Goal: Task Accomplishment & Management: Complete application form

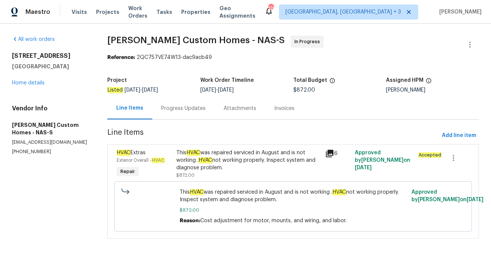
click at [172, 111] on div "Progress Updates" at bounding box center [183, 108] width 44 height 7
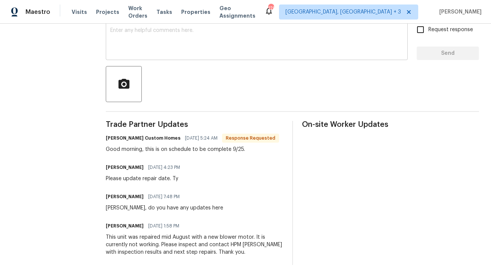
scroll to position [141, 0]
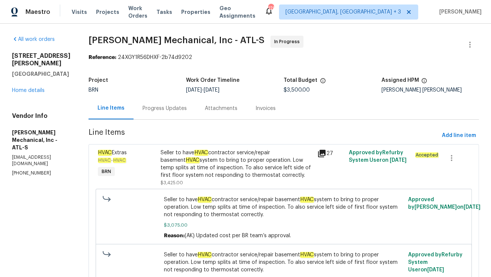
click at [165, 105] on div "Progress Updates" at bounding box center [164, 108] width 44 height 7
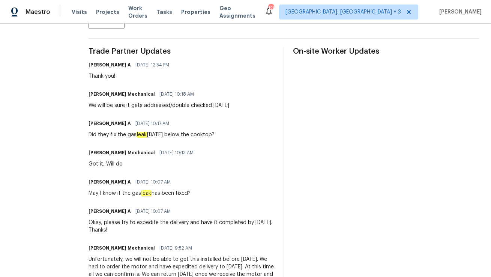
scroll to position [212, 0]
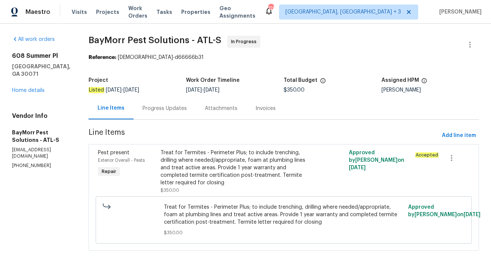
click at [154, 115] on div "Progress Updates" at bounding box center [164, 108] width 62 height 22
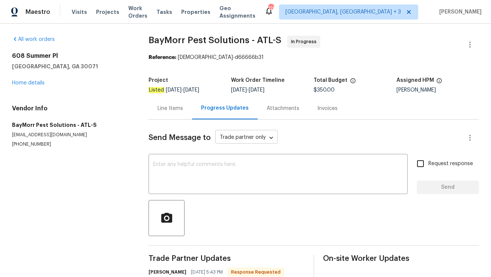
scroll to position [60, 0]
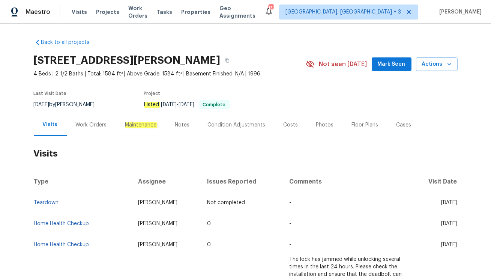
click at [82, 128] on div "Work Orders" at bounding box center [91, 124] width 31 height 7
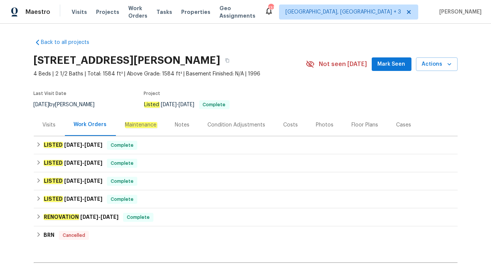
click at [49, 128] on div "Visits" at bounding box center [49, 124] width 13 height 7
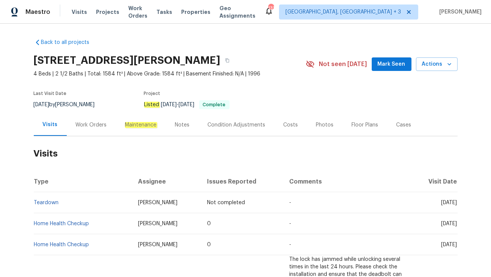
click at [82, 123] on div "Work Orders" at bounding box center [91, 124] width 31 height 7
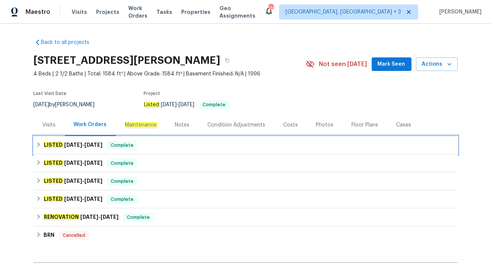
click at [150, 143] on div "LISTED 9/19/25 - 9/26/25 Complete" at bounding box center [245, 145] width 419 height 9
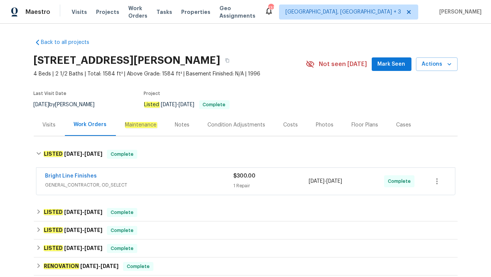
click at [156, 177] on div "Bright Line Finishes" at bounding box center [139, 176] width 188 height 9
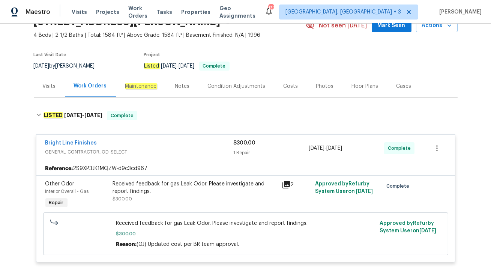
scroll to position [46, 0]
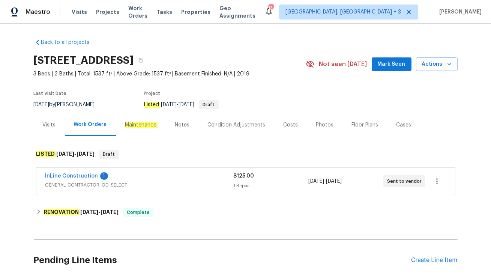
click at [138, 182] on span "GENERAL_CONTRACTOR, OD_SELECT" at bounding box center [139, 184] width 188 height 7
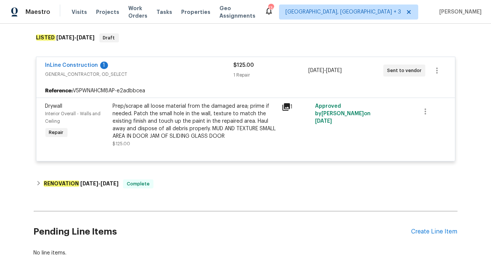
scroll to position [127, 0]
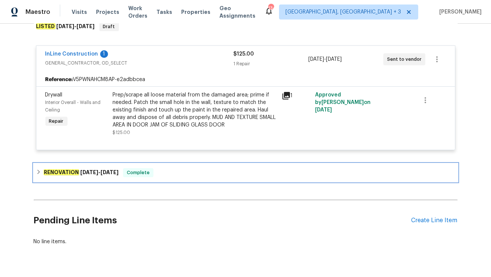
click at [179, 172] on div "RENOVATION 9/9/25 - 9/19/25 Complete" at bounding box center [245, 172] width 419 height 9
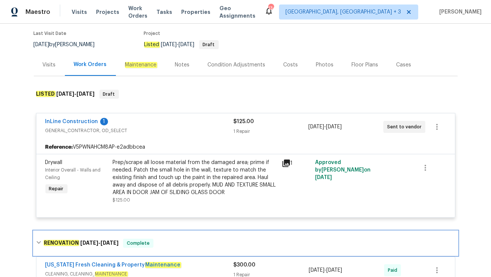
scroll to position [59, 0]
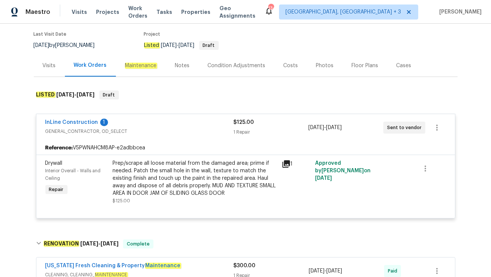
click at [49, 65] on div "Visits" at bounding box center [49, 65] width 13 height 7
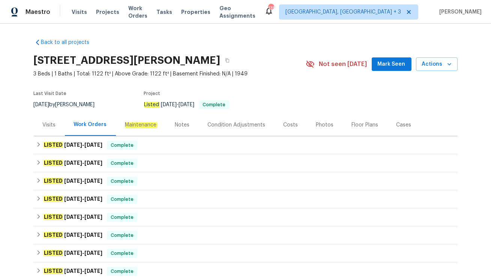
click at [55, 127] on div "Visits" at bounding box center [49, 124] width 13 height 7
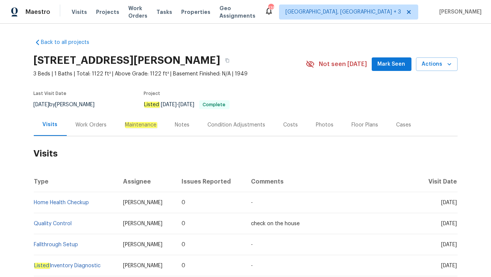
click at [97, 128] on div "Work Orders" at bounding box center [91, 125] width 49 height 22
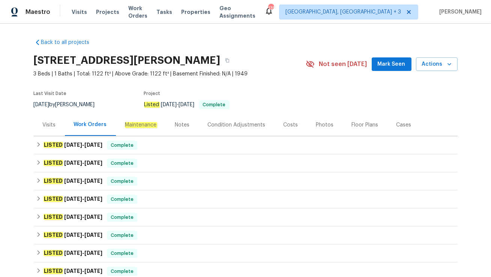
click at [402, 126] on div "Cases" at bounding box center [403, 124] width 15 height 7
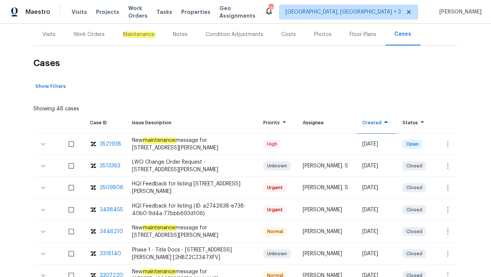
scroll to position [97, 0]
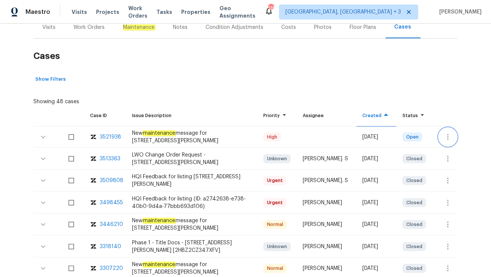
click at [443, 138] on icon "button" at bounding box center [447, 136] width 9 height 9
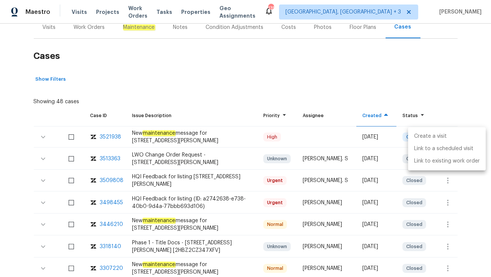
click at [445, 137] on li "Create a visit" at bounding box center [447, 136] width 78 height 12
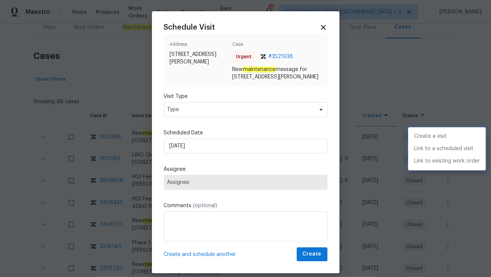
click at [210, 111] on div at bounding box center [245, 138] width 491 height 277
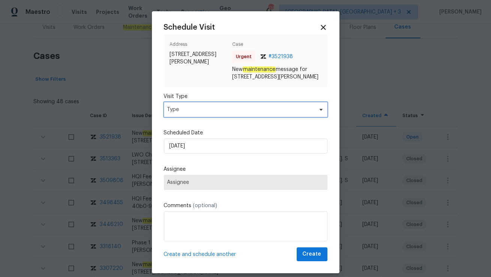
click at [210, 111] on span "Type" at bounding box center [240, 109] width 146 height 7
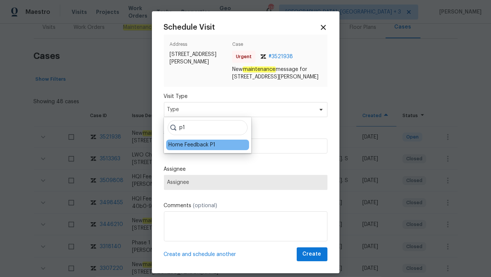
type input "p1"
click at [193, 146] on div "Home Feedback P1" at bounding box center [191, 144] width 47 height 7
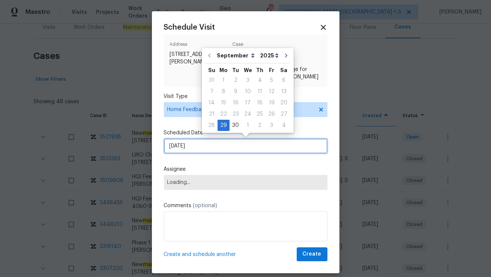
click at [190, 146] on input "29/09/2025" at bounding box center [245, 145] width 163 height 15
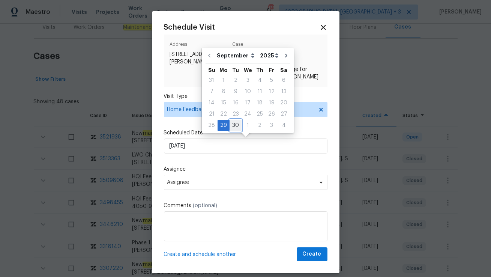
click at [236, 126] on div "30" at bounding box center [235, 125] width 12 height 10
type input "30/09/2025"
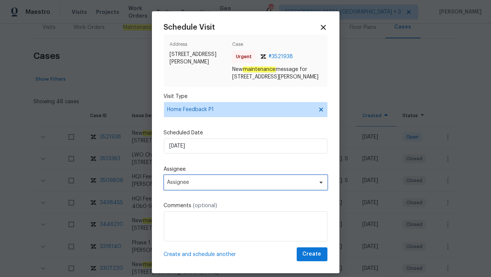
click at [190, 179] on span "Assignee" at bounding box center [245, 182] width 163 height 15
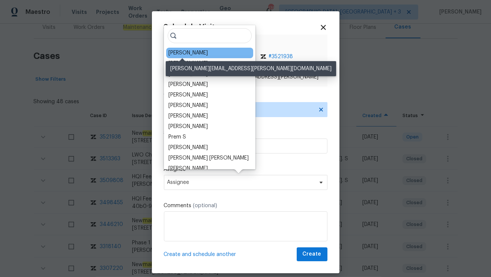
click at [187, 52] on div "Kim Peshek" at bounding box center [187, 52] width 39 height 7
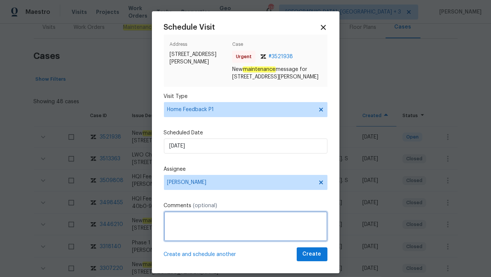
click at [189, 228] on textarea at bounding box center [245, 226] width 163 height 30
paste textarea "No lockbox on property, no lockbox in backyard either."
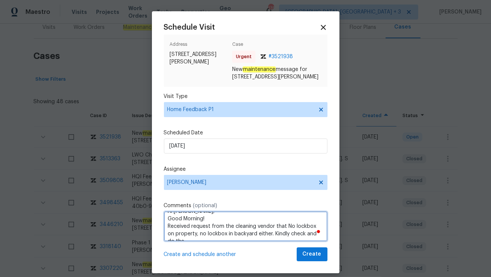
scroll to position [0, 0]
type textarea "Hi Kim, Good Morning! Received a request from the cleaning vendor that no lockb…"
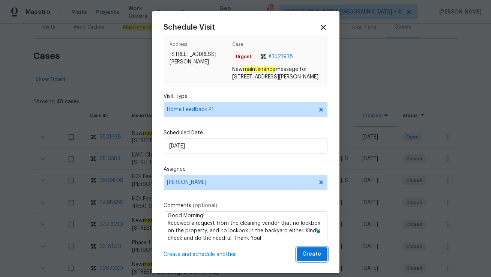
click at [306, 256] on span "Create" at bounding box center [312, 253] width 19 height 9
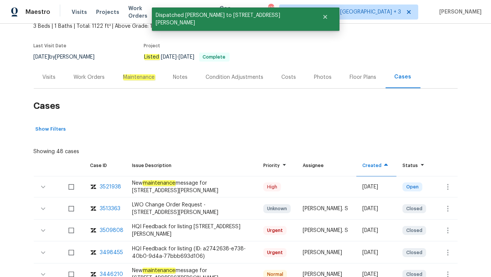
scroll to position [41, 0]
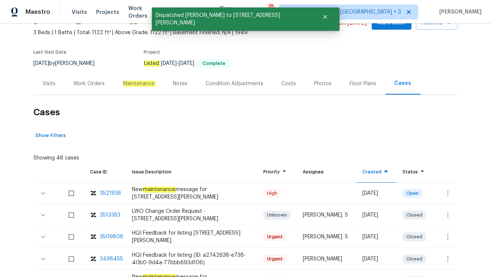
click at [52, 82] on div "Visits" at bounding box center [49, 83] width 13 height 7
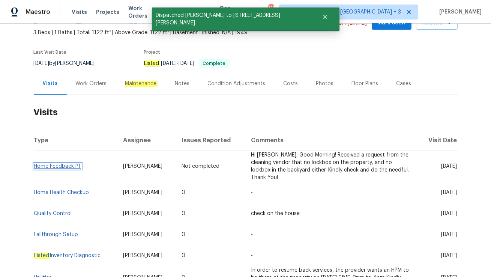
click at [64, 163] on link "Home Feedback P1" at bounding box center [57, 165] width 47 height 5
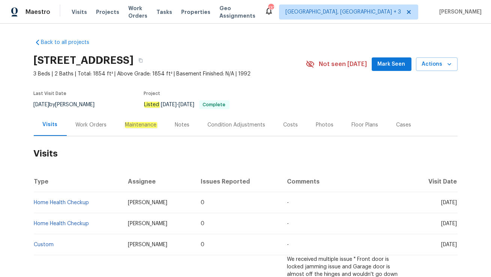
click at [87, 127] on div "Work Orders" at bounding box center [91, 124] width 31 height 7
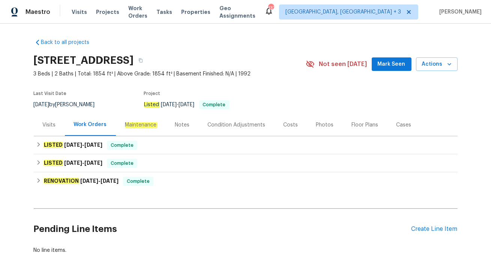
click at [56, 128] on div "Visits" at bounding box center [49, 125] width 31 height 22
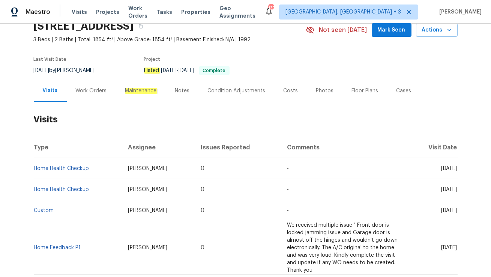
scroll to position [47, 0]
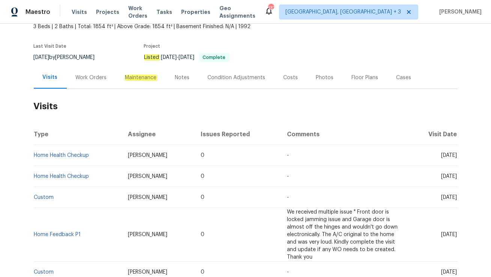
click at [394, 85] on div "Cases" at bounding box center [403, 77] width 33 height 22
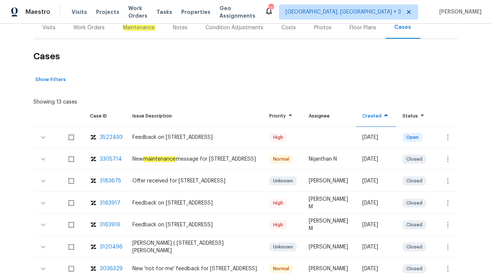
scroll to position [105, 0]
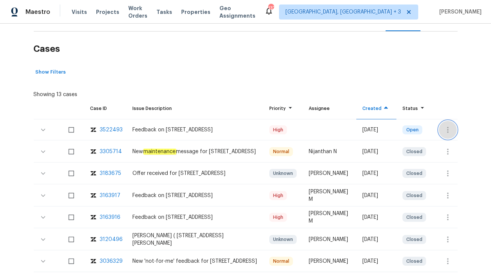
click at [448, 133] on icon "button" at bounding box center [447, 129] width 9 height 9
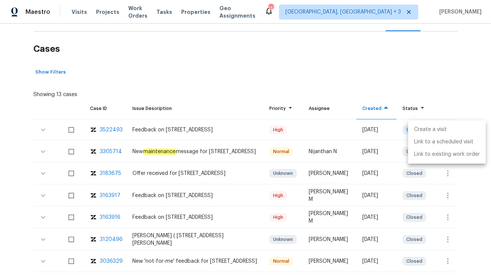
click at [453, 129] on li "Create a visit" at bounding box center [447, 129] width 78 height 12
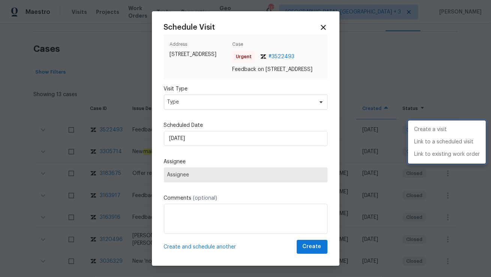
click at [216, 115] on div at bounding box center [245, 138] width 491 height 277
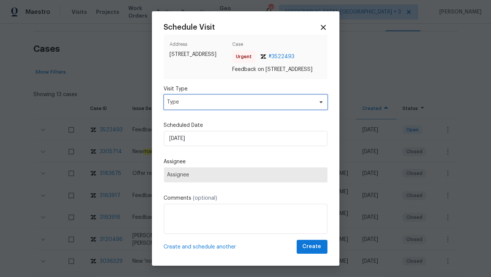
click at [216, 106] on span "Type" at bounding box center [240, 101] width 146 height 7
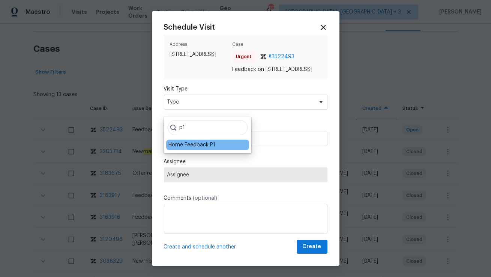
type input "p1"
click at [188, 145] on div "Home Feedback P1" at bounding box center [191, 144] width 47 height 7
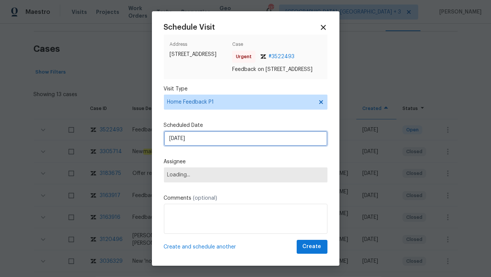
click at [188, 145] on input "29/09/2025" at bounding box center [245, 138] width 163 height 15
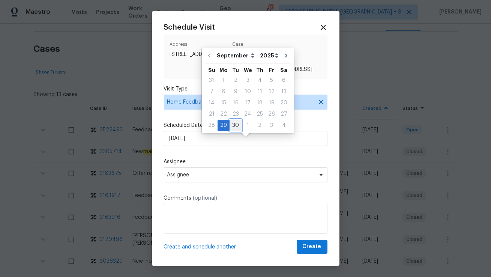
click at [235, 124] on div "30" at bounding box center [235, 125] width 12 height 10
type input "30/09/2025"
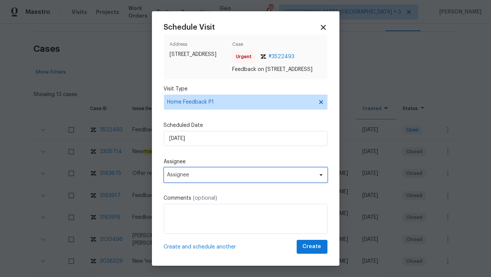
click at [197, 182] on span "Assignee" at bounding box center [245, 174] width 163 height 15
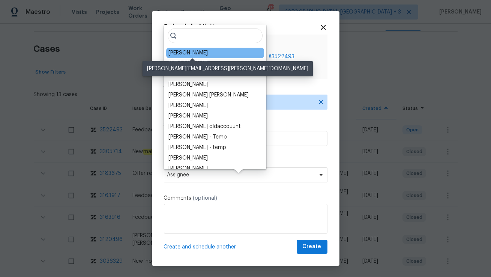
click at [188, 54] on div "Melissa Mossbrooks" at bounding box center [187, 52] width 39 height 7
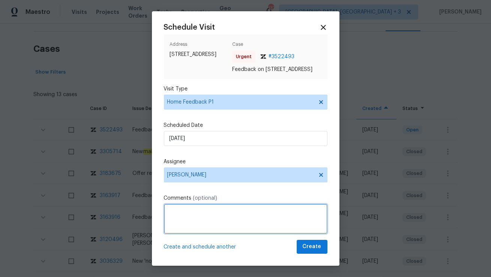
click at [183, 228] on textarea at bounding box center [245, 219] width 163 height 30
paste textarea "Buyer calling for access, after full verification, I tried to give the access b…"
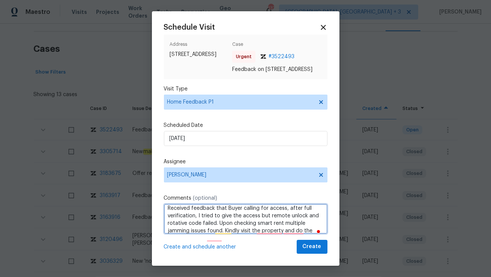
scroll to position [26, 0]
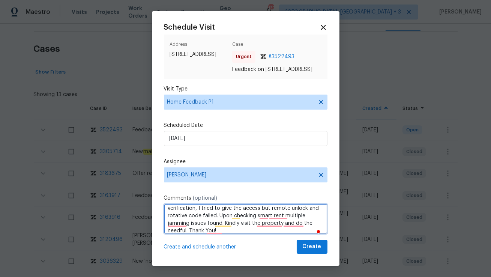
type textarea "Hi Melissa, Good Morning! Received feedback that Buyer calling for access, afte…"
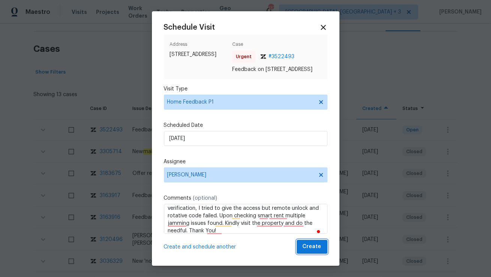
click at [309, 253] on button "Create" at bounding box center [312, 247] width 31 height 14
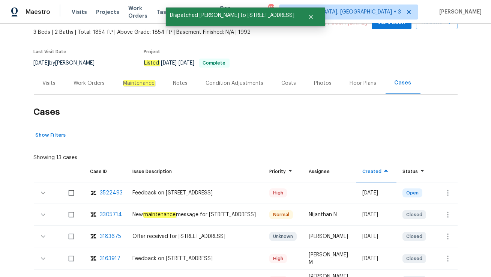
scroll to position [18, 0]
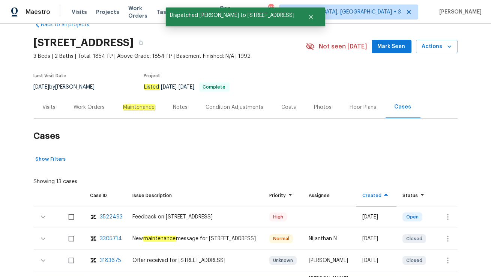
click at [52, 107] on div "Visits" at bounding box center [49, 106] width 13 height 7
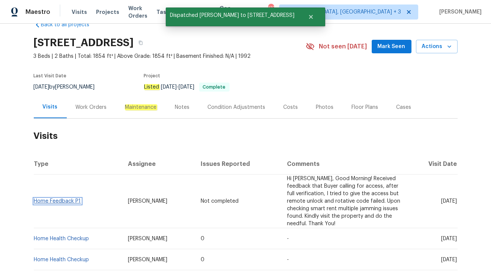
click at [63, 199] on link "Home Feedback P1" at bounding box center [57, 200] width 47 height 5
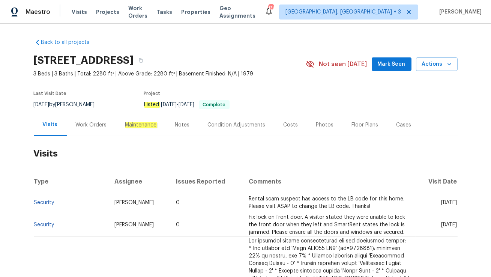
click at [83, 124] on div "Work Orders" at bounding box center [91, 124] width 31 height 7
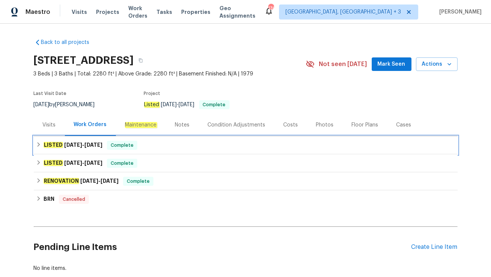
click at [97, 144] on span "[DATE]" at bounding box center [93, 144] width 18 height 5
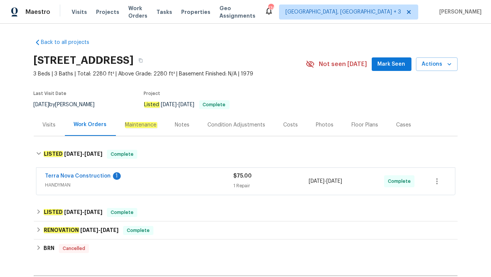
click at [117, 185] on span "HANDYMAN" at bounding box center [139, 184] width 188 height 7
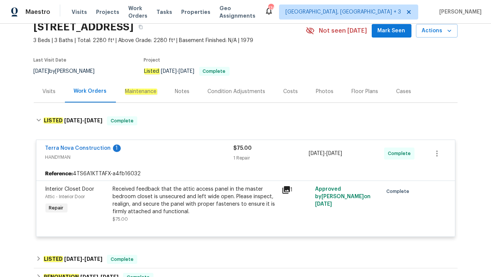
scroll to position [34, 0]
click at [54, 94] on div "Visits" at bounding box center [49, 91] width 31 height 22
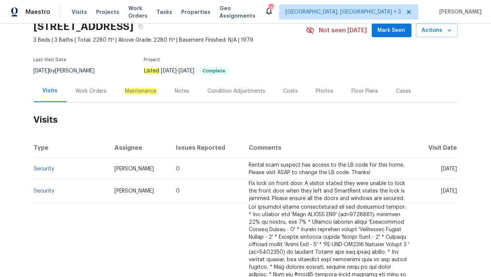
click at [397, 90] on div "Cases" at bounding box center [403, 90] width 15 height 7
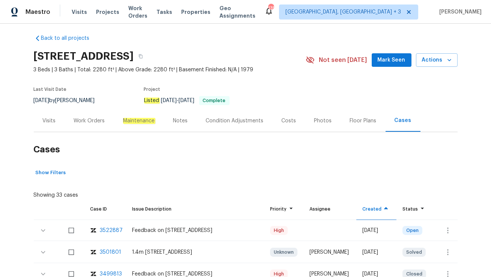
scroll to position [34, 0]
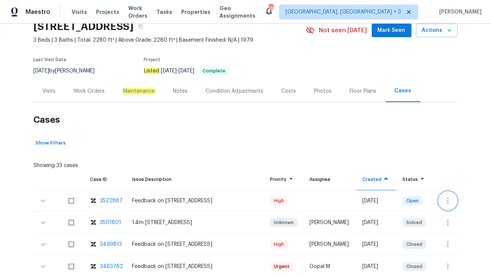
click at [449, 201] on icon "button" at bounding box center [447, 200] width 9 height 9
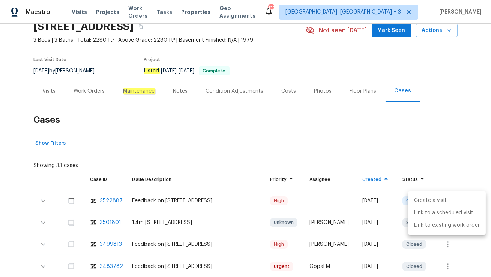
click at [444, 196] on li "Create a visit" at bounding box center [447, 200] width 78 height 12
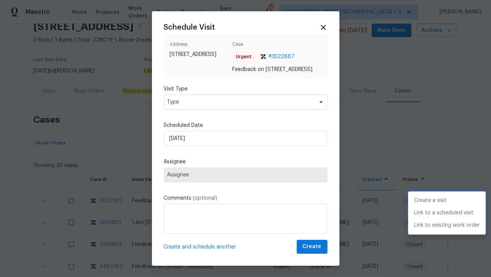
click at [193, 109] on div at bounding box center [245, 138] width 491 height 277
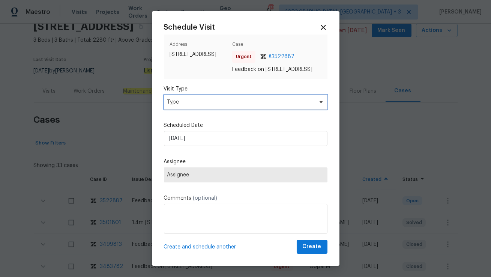
click at [193, 106] on span "Type" at bounding box center [240, 101] width 146 height 7
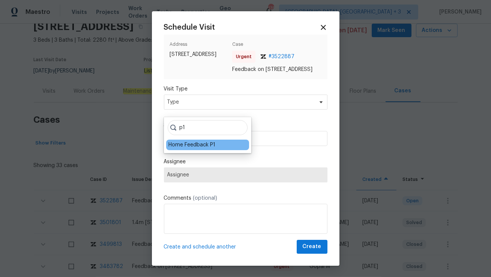
type input "p1"
click at [177, 142] on div "Home Feedback P1" at bounding box center [191, 144] width 47 height 7
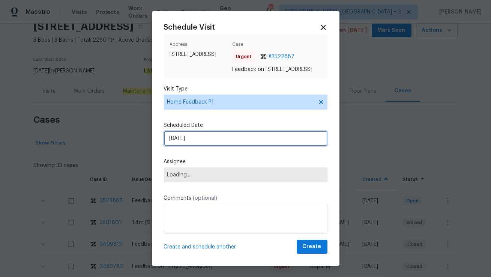
click at [177, 142] on input "29/09/2025" at bounding box center [245, 138] width 163 height 15
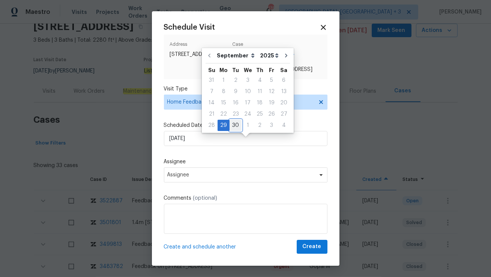
click at [236, 123] on div "30" at bounding box center [235, 125] width 12 height 10
type input "30/09/2025"
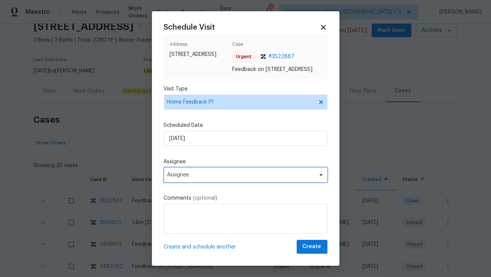
click at [186, 182] on span "Assignee" at bounding box center [245, 174] width 163 height 15
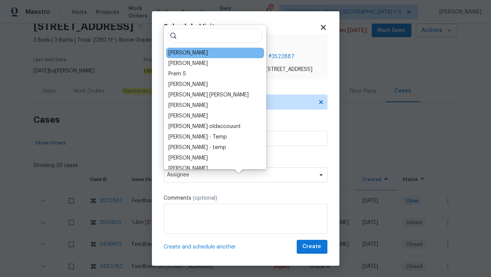
click at [187, 48] on div "Kaden Peterson" at bounding box center [215, 53] width 98 height 10
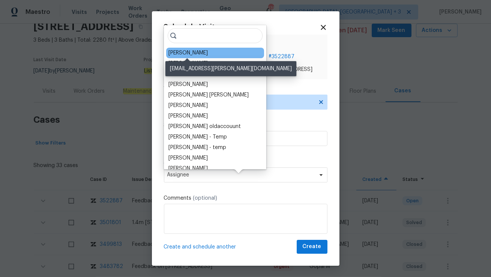
click at [184, 51] on div "Kaden Peterson" at bounding box center [187, 52] width 39 height 7
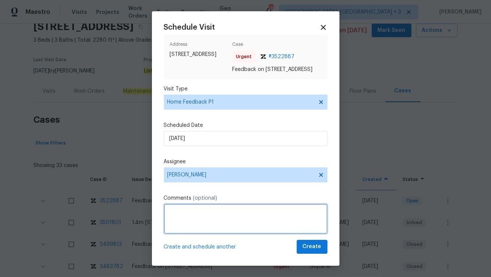
click at [197, 222] on textarea at bounding box center [245, 219] width 163 height 30
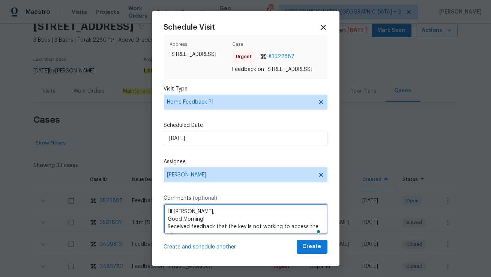
scroll to position [3, 0]
type textarea "Hi Kaden, Good Morning! Received feedback that the key is not working to access…"
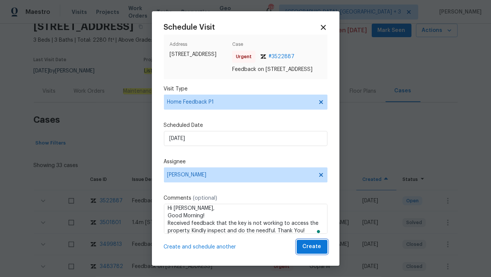
click at [319, 251] on span "Create" at bounding box center [312, 246] width 19 height 9
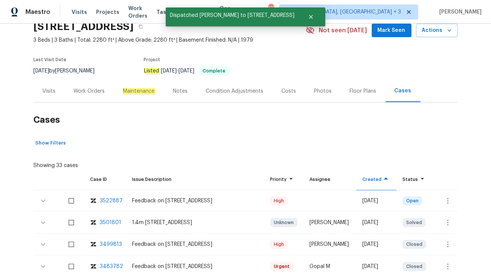
click at [52, 96] on div "Visits" at bounding box center [49, 91] width 31 height 22
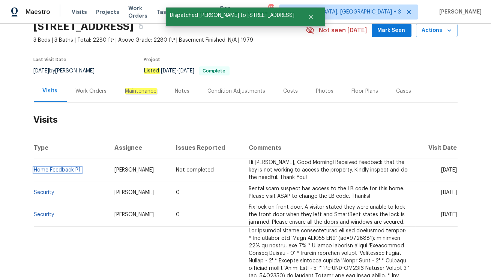
click at [67, 169] on link "Home Feedback P1" at bounding box center [57, 169] width 47 height 5
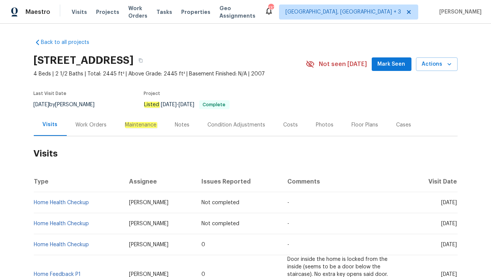
click at [81, 131] on div "Work Orders" at bounding box center [91, 125] width 49 height 22
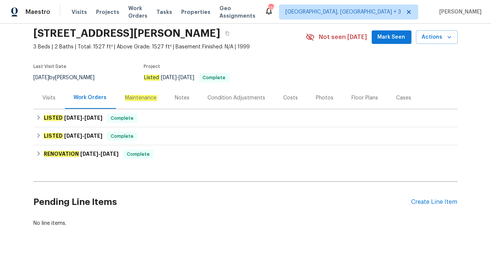
scroll to position [28, 0]
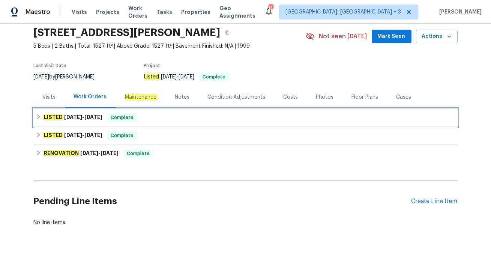
click at [148, 118] on div "LISTED [DATE] - [DATE] Complete" at bounding box center [245, 117] width 419 height 9
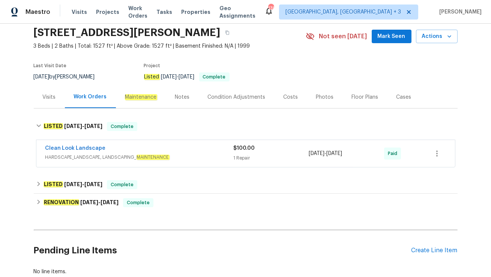
click at [182, 154] on span "HARDSCAPE_LANDSCAPE, LANDSCAPING_ MAINTENANCE" at bounding box center [139, 156] width 188 height 7
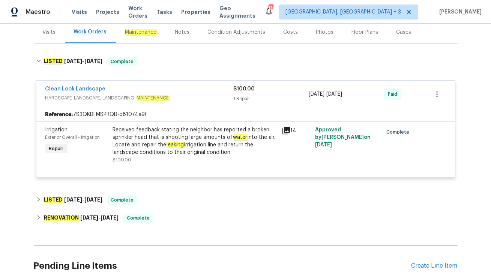
scroll to position [0, 0]
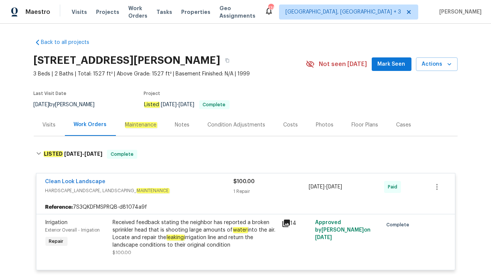
click at [55, 130] on div "Visits" at bounding box center [49, 125] width 31 height 22
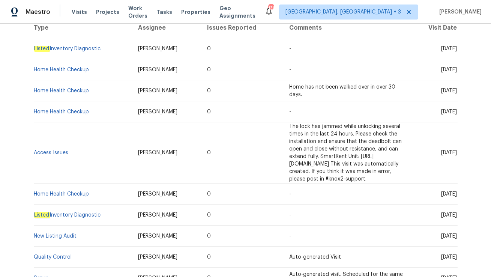
scroll to position [258, 0]
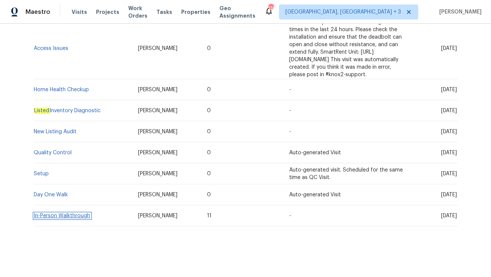
click at [60, 214] on link "In-Person Walkthrough" at bounding box center [62, 215] width 56 height 5
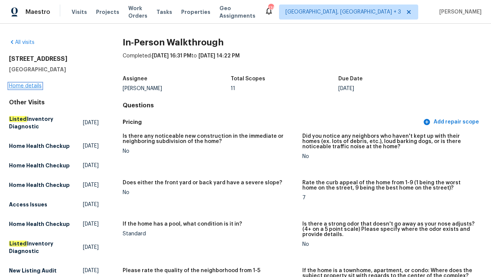
click at [21, 84] on link "Home details" at bounding box center [25, 85] width 33 height 5
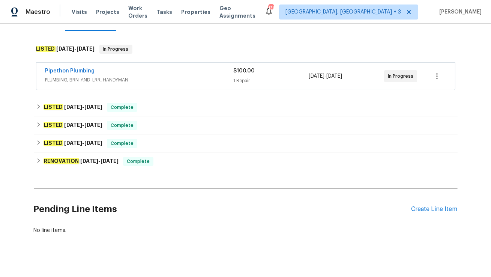
scroll to position [101, 0]
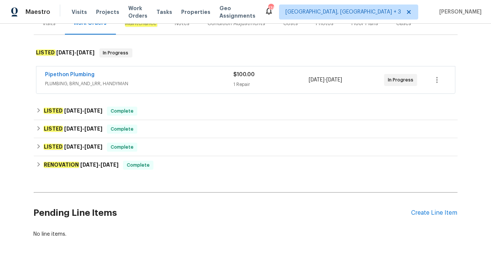
click at [117, 80] on div "Pipethon Plumbing" at bounding box center [139, 75] width 188 height 9
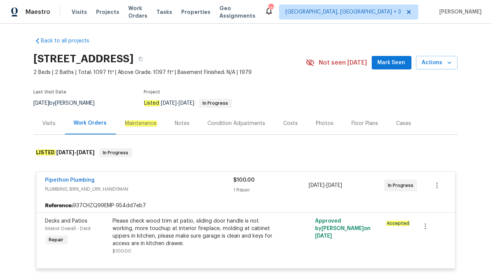
scroll to position [0, 0]
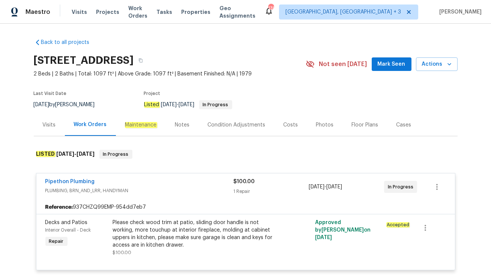
click at [52, 128] on div "Visits" at bounding box center [49, 125] width 31 height 22
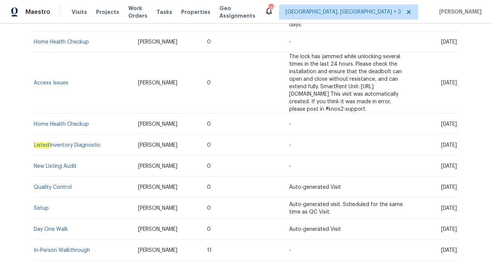
scroll to position [258, 0]
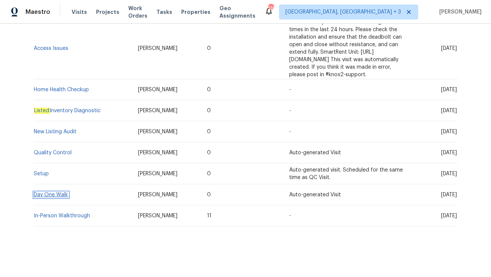
click at [59, 193] on link "Day One Walk" at bounding box center [51, 194] width 34 height 5
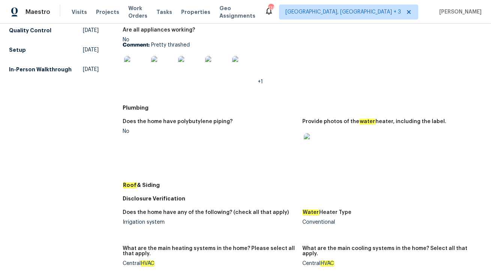
scroll to position [261, 0]
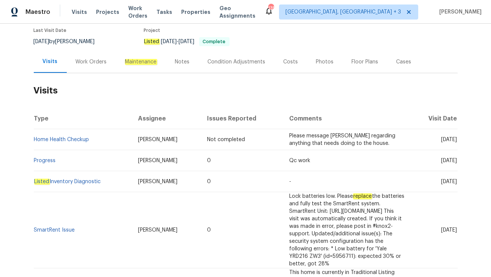
scroll to position [63, 0]
click at [90, 65] on div "Work Orders" at bounding box center [91, 61] width 31 height 7
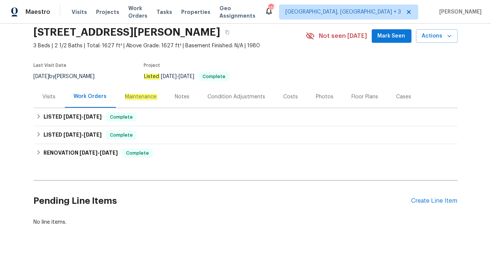
scroll to position [28, 0]
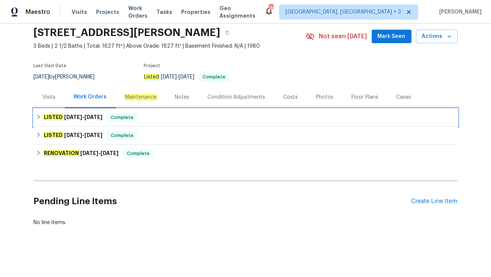
click at [171, 115] on div "LISTED [DATE] - [DATE] Complete" at bounding box center [245, 117] width 419 height 9
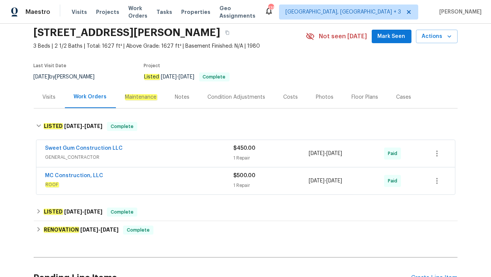
click at [150, 180] on div "MC Construction, LLC" at bounding box center [139, 176] width 188 height 9
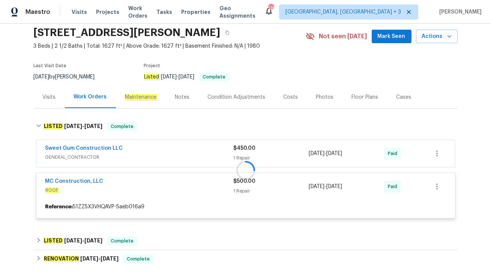
click at [170, 144] on div "Sweet Gum Construction LLC" at bounding box center [139, 148] width 188 height 9
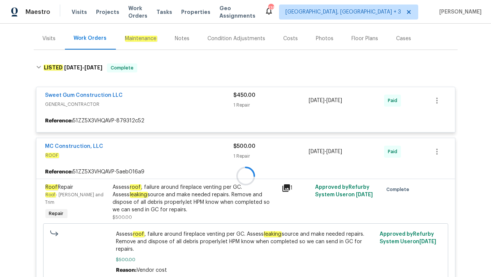
scroll to position [87, 0]
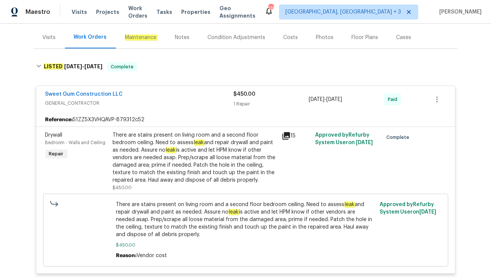
click at [57, 29] on div "Visits" at bounding box center [49, 37] width 31 height 22
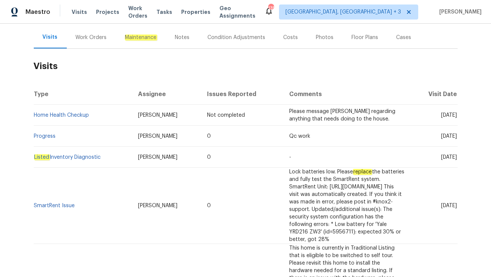
click at [81, 42] on div "Work Orders" at bounding box center [91, 37] width 49 height 22
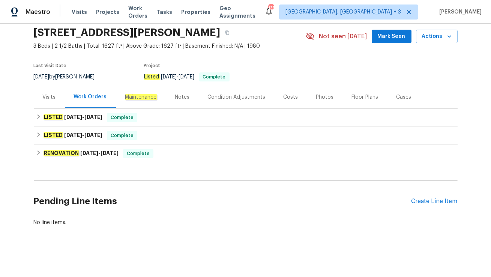
click at [56, 101] on div "Visits" at bounding box center [49, 97] width 31 height 22
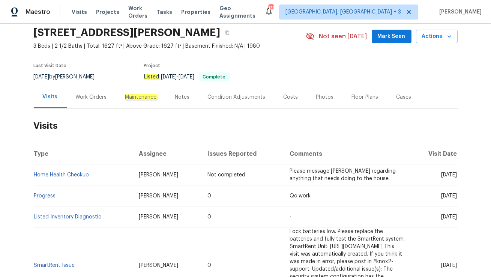
scroll to position [87, 0]
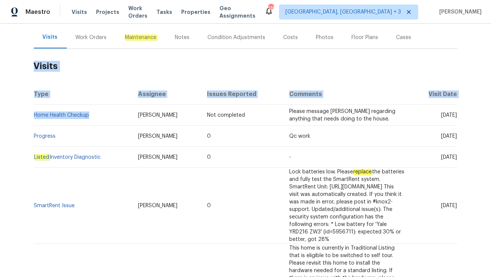
drag, startPoint x: 93, startPoint y: 114, endPoint x: 33, endPoint y: 115, distance: 59.6
click at [34, 115] on td "Home Health Checkup" at bounding box center [83, 115] width 98 height 21
click at [13, 137] on div "Back to all projects [STREET_ADDRESS][PERSON_NAME] 3 Beds | 2 1/2 Baths | Total…" at bounding box center [245, 150] width 491 height 253
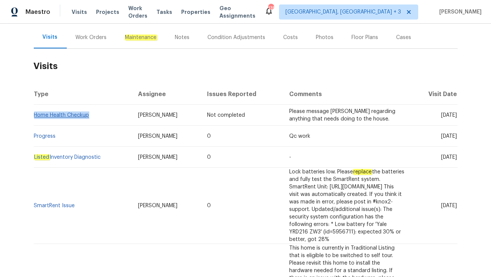
drag, startPoint x: 90, startPoint y: 117, endPoint x: 34, endPoint y: 117, distance: 56.2
click at [34, 117] on td "Home Health Checkup" at bounding box center [83, 115] width 98 height 21
copy link "Home Health Checkup"
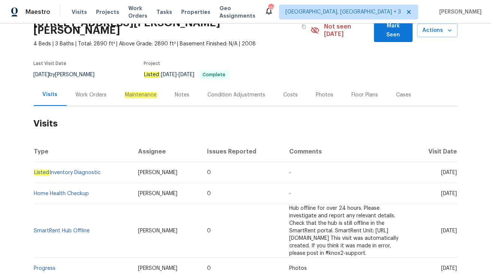
scroll to position [38, 0]
drag, startPoint x: 104, startPoint y: 164, endPoint x: 35, endPoint y: 161, distance: 69.0
click at [35, 162] on td "Listed Inventory Diagnostic" at bounding box center [83, 172] width 98 height 21
copy link "Listed Inventory Diagnostic"
click at [88, 169] on link "Listed Inventory Diagnostic" at bounding box center [67, 171] width 67 height 5
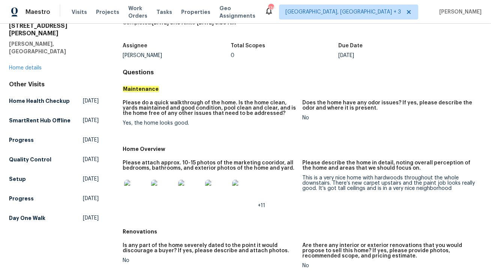
scroll to position [33, 0]
drag, startPoint x: 133, startPoint y: 122, endPoint x: 186, endPoint y: 121, distance: 52.9
click at [186, 121] on div "Yes, the home looks good." at bounding box center [210, 122] width 174 height 5
copy div "the home looks good"
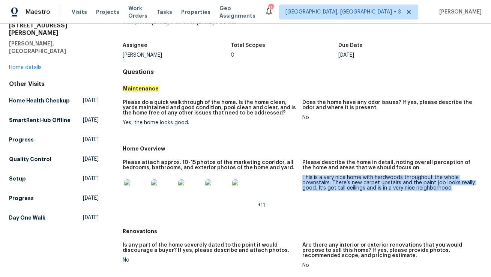
drag, startPoint x: 303, startPoint y: 176, endPoint x: 454, endPoint y: 188, distance: 151.6
click at [454, 188] on div "This is a very nice home with hardwoods throughout the whole downstairs. There’…" at bounding box center [389, 183] width 174 height 16
copy div "This is a very nice home with hardwoods throughout the whole downstairs. There’…"
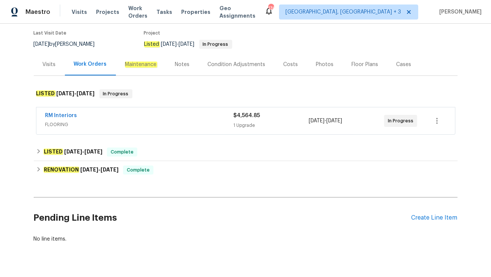
scroll to position [77, 0]
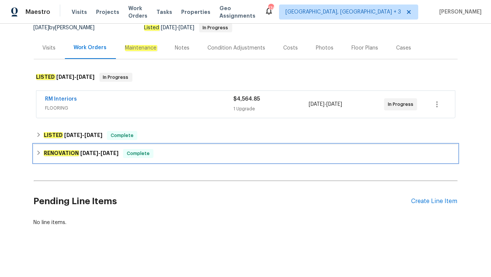
click at [160, 153] on div "RENOVATION [DATE] - [DATE] Complete" at bounding box center [245, 153] width 419 height 9
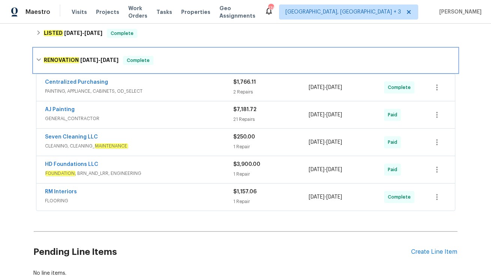
scroll to position [182, 0]
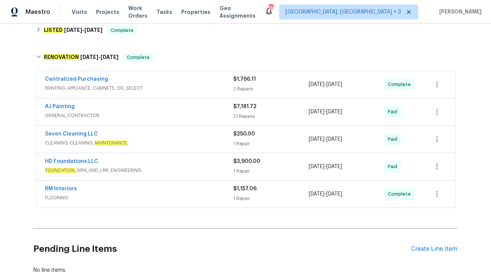
click at [142, 189] on div "RM Interiors" at bounding box center [139, 189] width 188 height 9
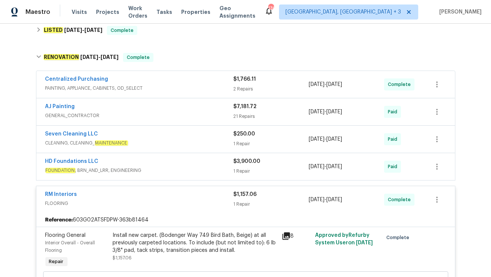
click at [145, 136] on div "Seven Cleaning LLC" at bounding box center [139, 134] width 188 height 9
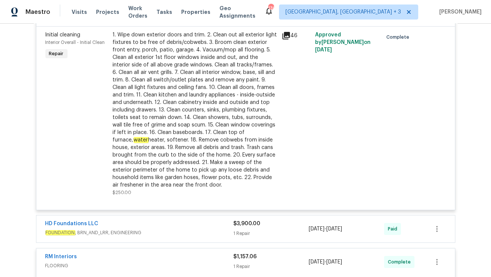
scroll to position [312, 0]
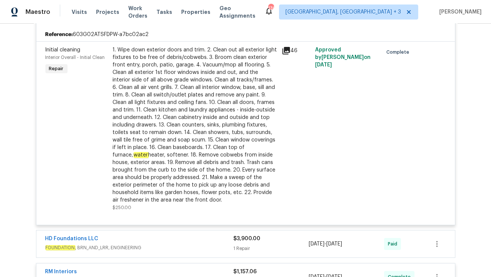
click at [285, 54] on icon at bounding box center [286, 50] width 9 height 9
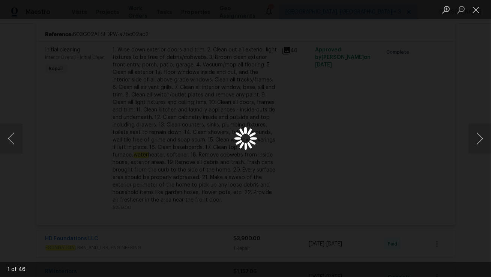
click at [285, 52] on div "Lightbox" at bounding box center [245, 138] width 491 height 277
click at [490, 135] on button "Next image" at bounding box center [479, 138] width 22 height 30
click at [476, 12] on button "Close lightbox" at bounding box center [475, 9] width 15 height 13
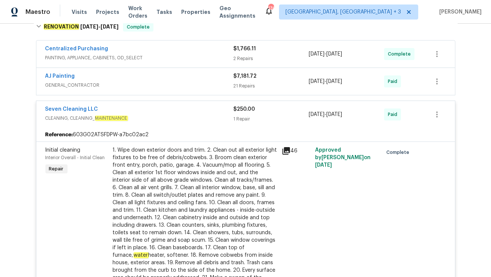
scroll to position [211, 0]
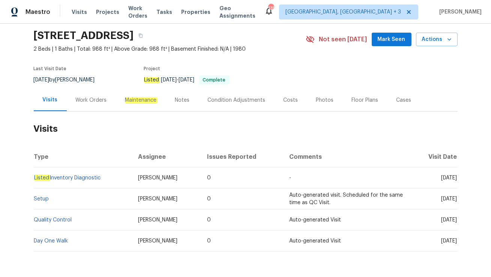
scroll to position [33, 0]
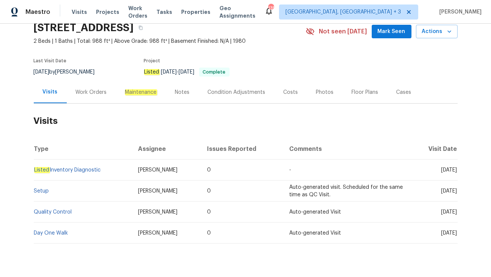
click at [90, 93] on div "Work Orders" at bounding box center [91, 91] width 31 height 7
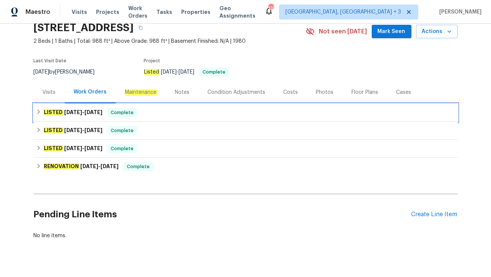
click at [102, 114] on h6 "LISTED [DATE] - [DATE]" at bounding box center [72, 112] width 59 height 9
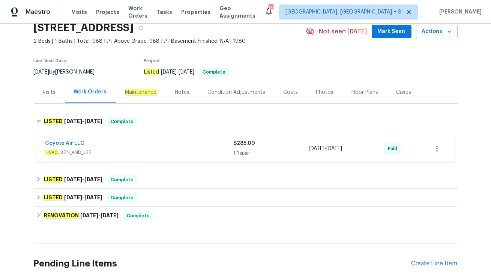
click at [117, 142] on div "Coyote Air LLC" at bounding box center [139, 143] width 188 height 9
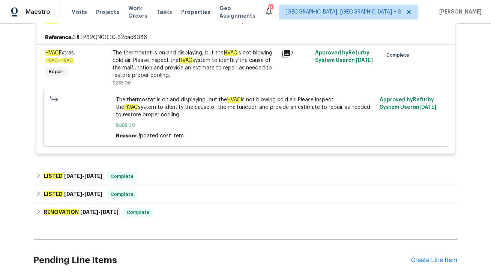
scroll to position [170, 0]
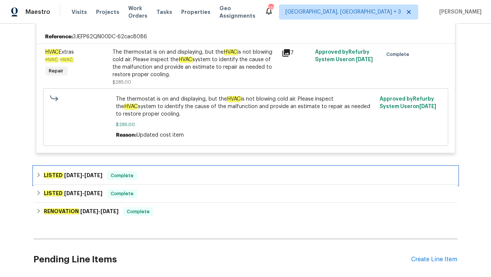
click at [136, 176] on span "Complete" at bounding box center [122, 175] width 29 height 7
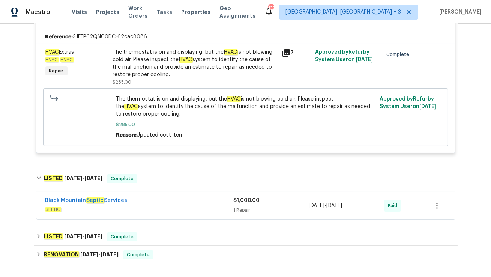
click at [138, 202] on div "Black Mountain Septic Services" at bounding box center [139, 200] width 188 height 9
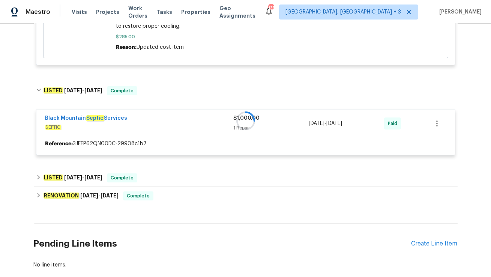
scroll to position [260, 0]
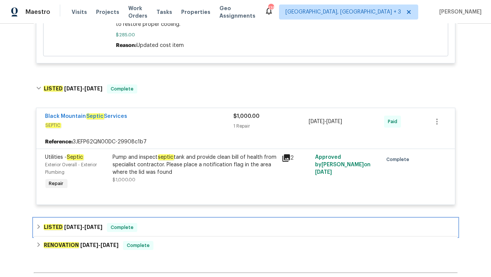
click at [159, 224] on div "LISTED [DATE] - [DATE] Complete" at bounding box center [245, 227] width 419 height 9
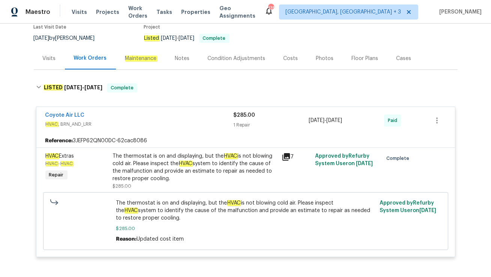
click at [52, 64] on div "Visits" at bounding box center [49, 58] width 31 height 22
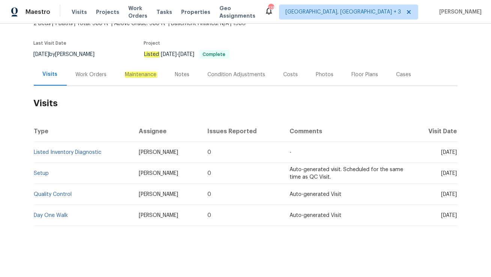
scroll to position [50, 0]
click at [77, 75] on div "Work Orders" at bounding box center [91, 74] width 31 height 7
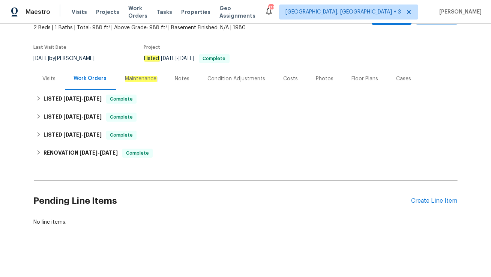
scroll to position [46, 0]
click at [399, 82] on div "Cases" at bounding box center [403, 79] width 33 height 22
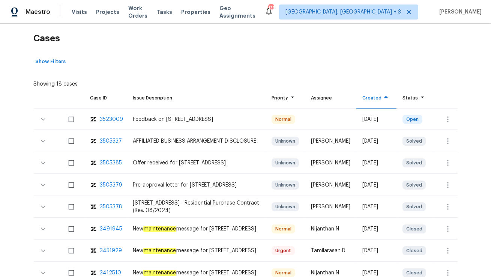
scroll to position [118, 0]
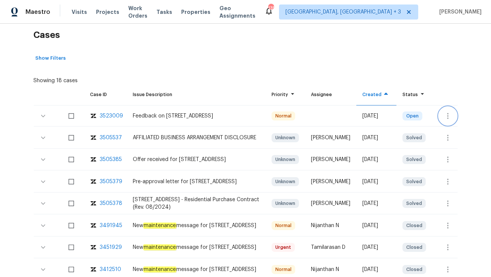
click at [447, 114] on icon "button" at bounding box center [447, 115] width 9 height 9
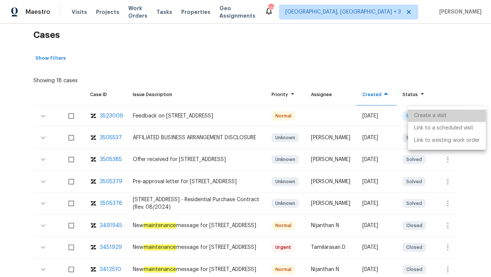
click at [445, 115] on li "Create a visit" at bounding box center [447, 115] width 78 height 12
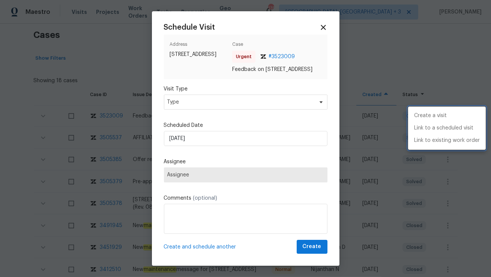
click at [219, 110] on div at bounding box center [245, 138] width 491 height 277
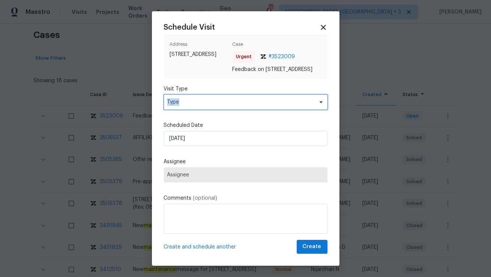
click at [219, 106] on span "Type" at bounding box center [240, 101] width 146 height 7
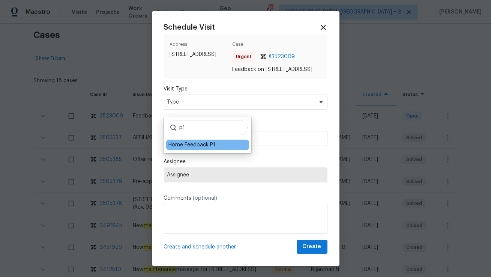
type input "p1"
click at [187, 143] on div "Home Feedback P1" at bounding box center [191, 144] width 47 height 7
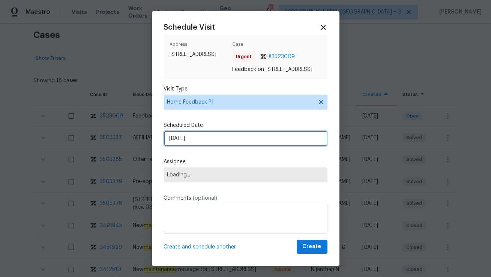
click at [187, 143] on input "[DATE]" at bounding box center [245, 138] width 163 height 15
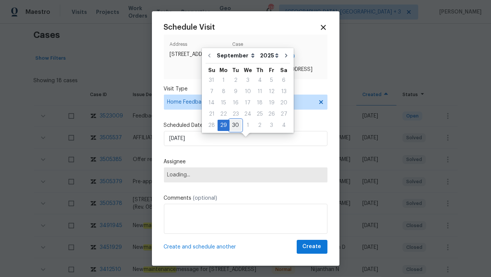
click at [234, 123] on div "30" at bounding box center [235, 125] width 12 height 10
type input "[DATE]"
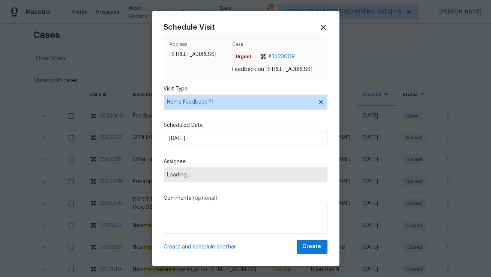
click at [186, 182] on span "Loading..." at bounding box center [245, 174] width 163 height 15
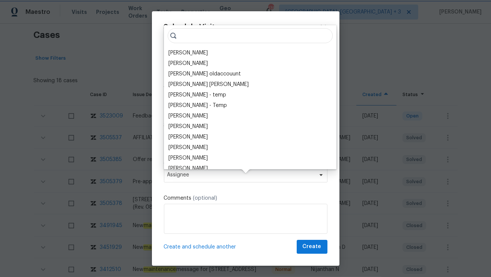
click at [190, 178] on span "Assignee" at bounding box center [240, 175] width 147 height 6
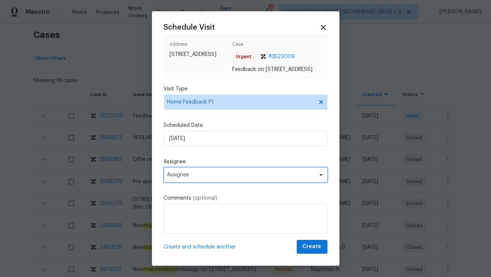
click at [190, 178] on span "Assignee" at bounding box center [240, 175] width 147 height 6
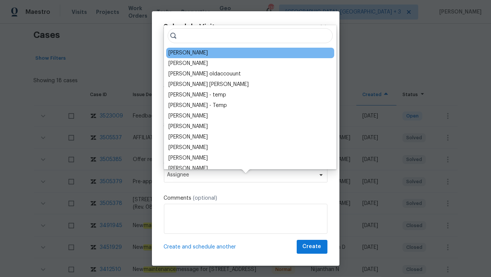
click at [182, 53] on div "[PERSON_NAME]" at bounding box center [187, 52] width 39 height 7
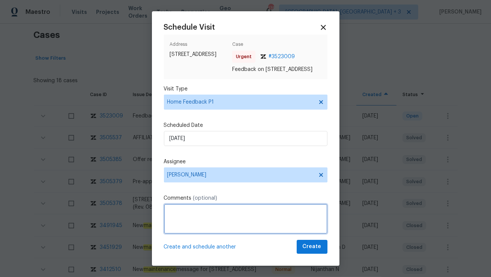
click at [190, 218] on textarea at bounding box center [245, 219] width 163 height 30
paste textarea "Cat urine smell is overwhelming"
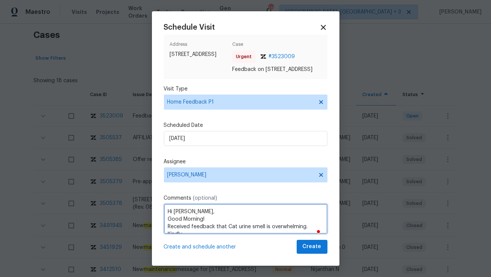
scroll to position [3, 0]
type textarea "Hi [PERSON_NAME], Good Morning! Received feedback that Cat urine smell is overw…"
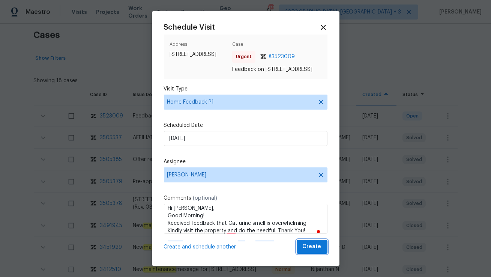
click at [306, 251] on span "Create" at bounding box center [312, 246] width 19 height 9
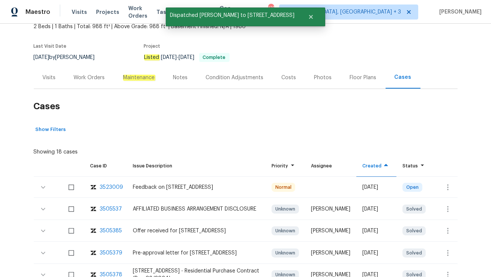
scroll to position [46, 0]
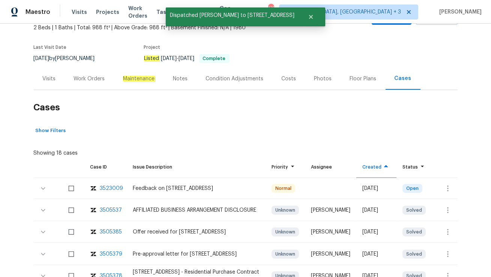
click at [51, 85] on div "Visits" at bounding box center [49, 78] width 31 height 22
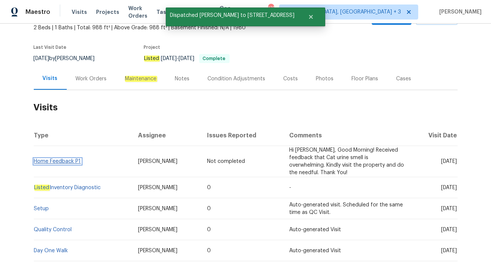
click at [62, 161] on link "Home Feedback P1" at bounding box center [57, 161] width 47 height 5
